Goal: Task Accomplishment & Management: Use online tool/utility

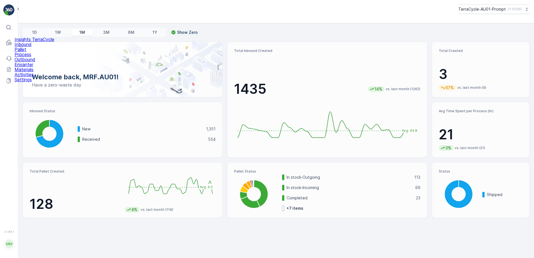
click at [25, 47] on p "Inbound" at bounding box center [35, 44] width 40 height 5
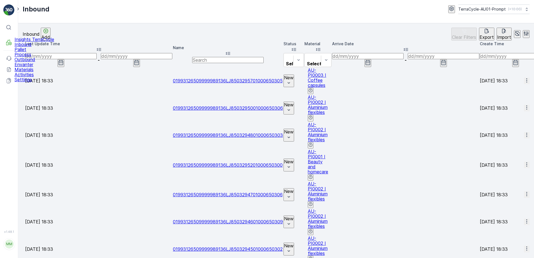
click at [33, 62] on p "Outbound" at bounding box center [35, 59] width 40 height 5
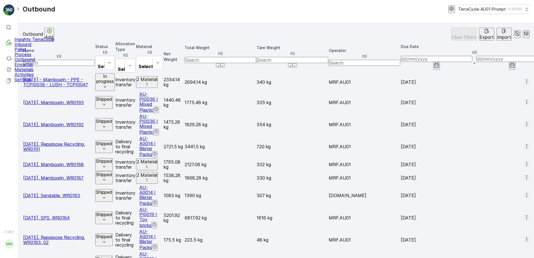
click at [27, 47] on p "Inbound" at bounding box center [35, 44] width 40 height 5
